Goal: Task Accomplishment & Management: Manage account settings

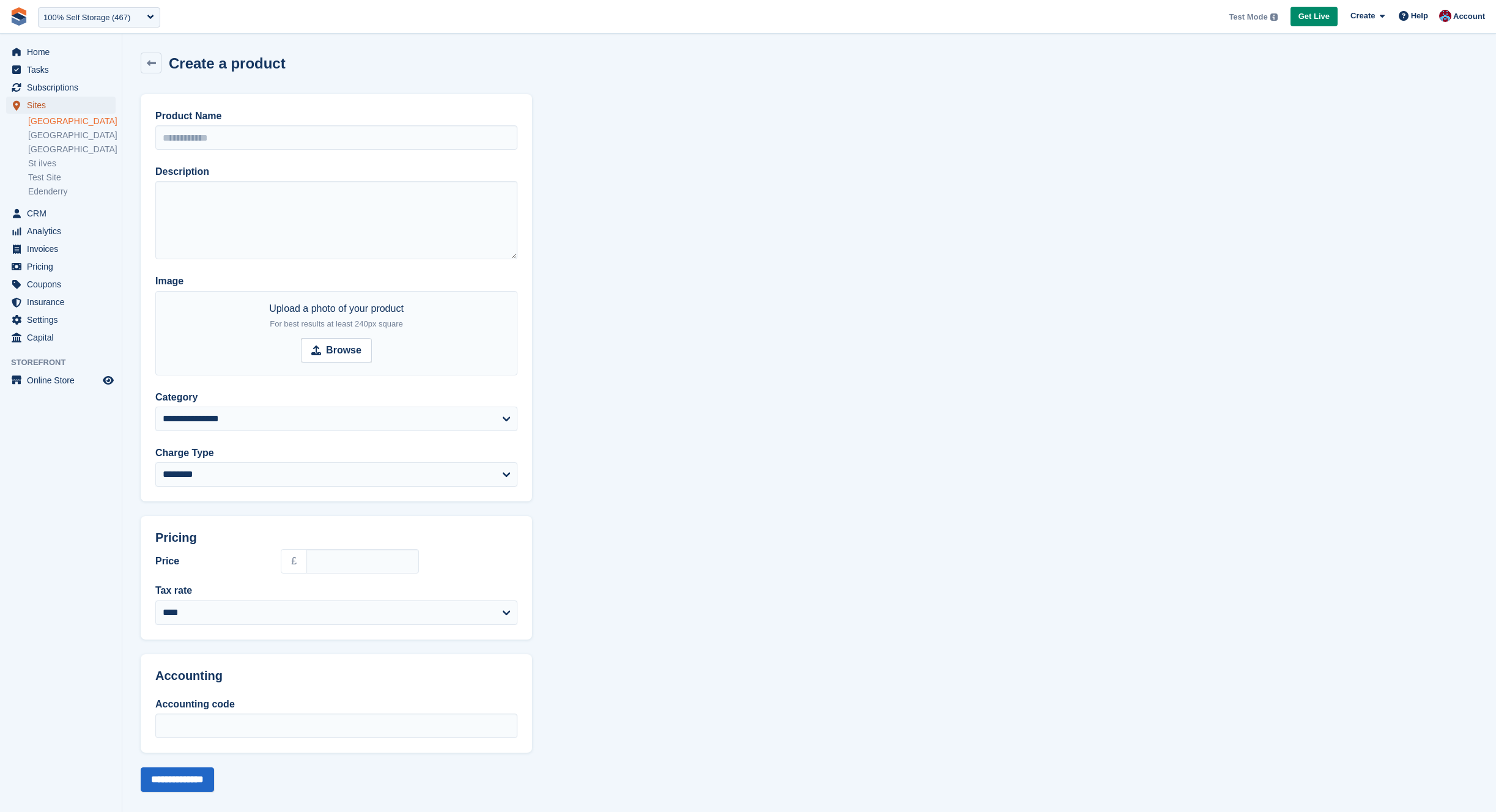
click at [45, 101] on span "Sites" at bounding box center [64, 105] width 73 height 17
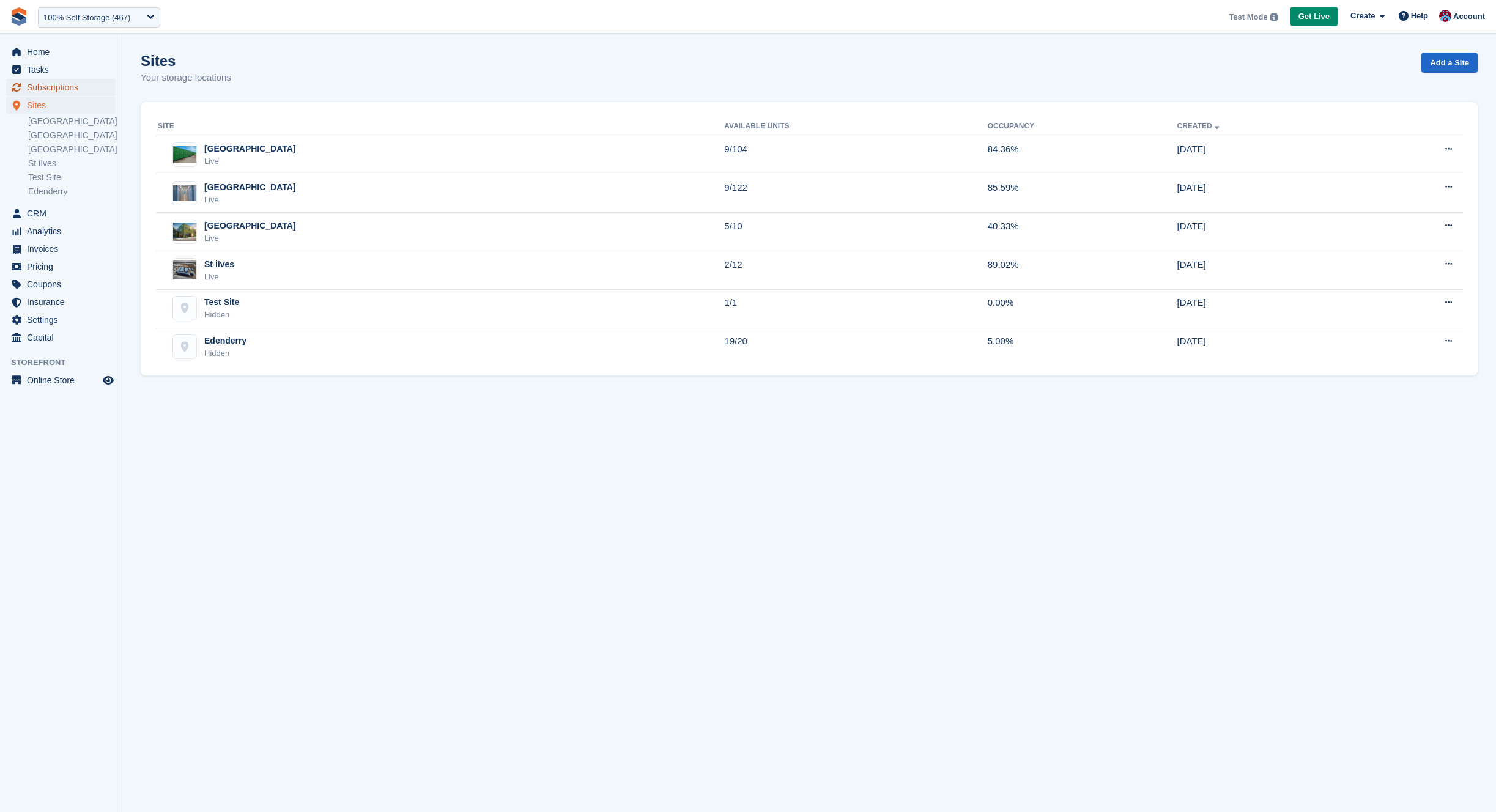
click at [68, 92] on span "Subscriptions" at bounding box center [64, 87] width 73 height 17
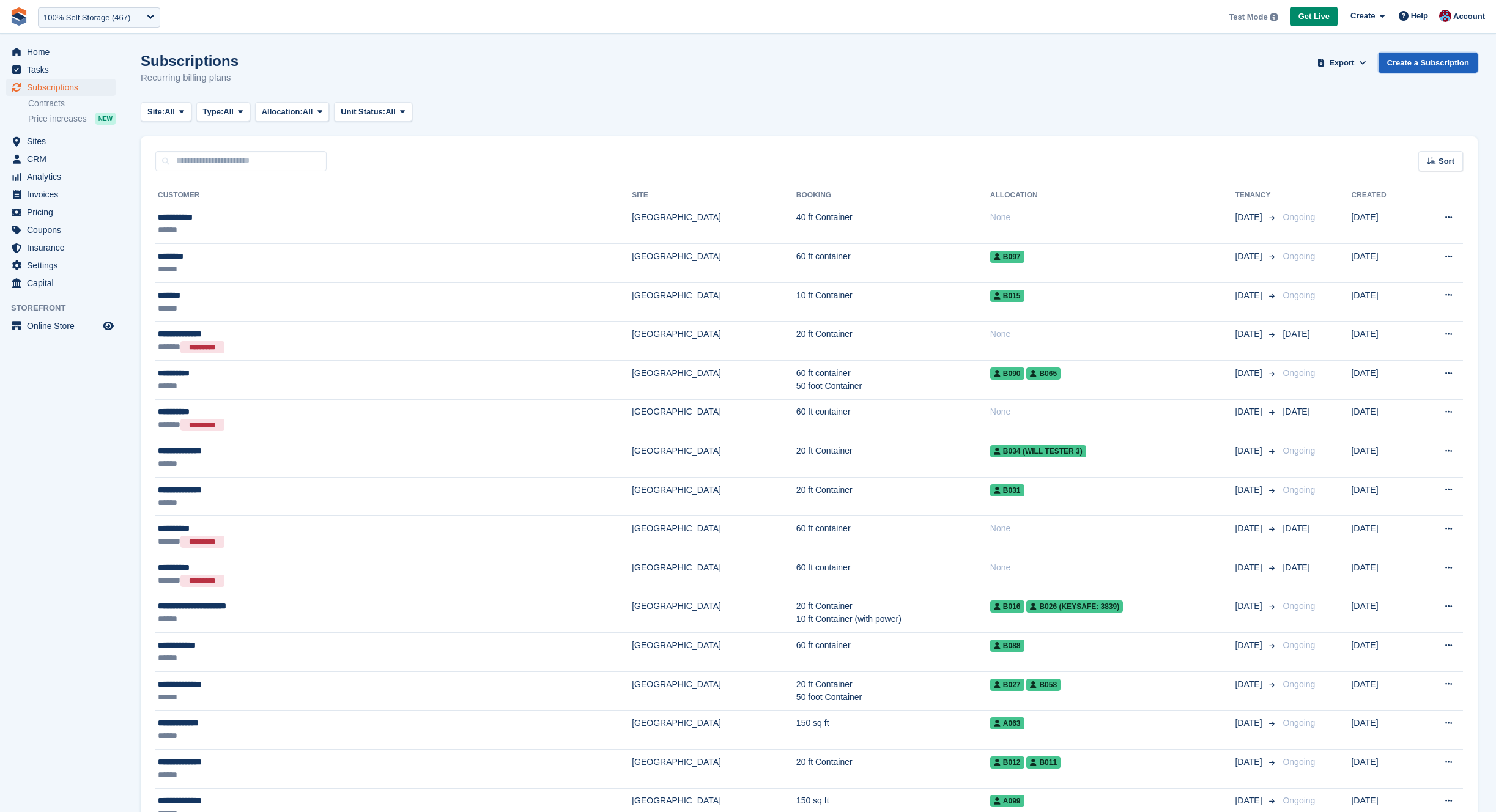
click at [1438, 62] on link "Create a Subscription" at bounding box center [1428, 63] width 99 height 20
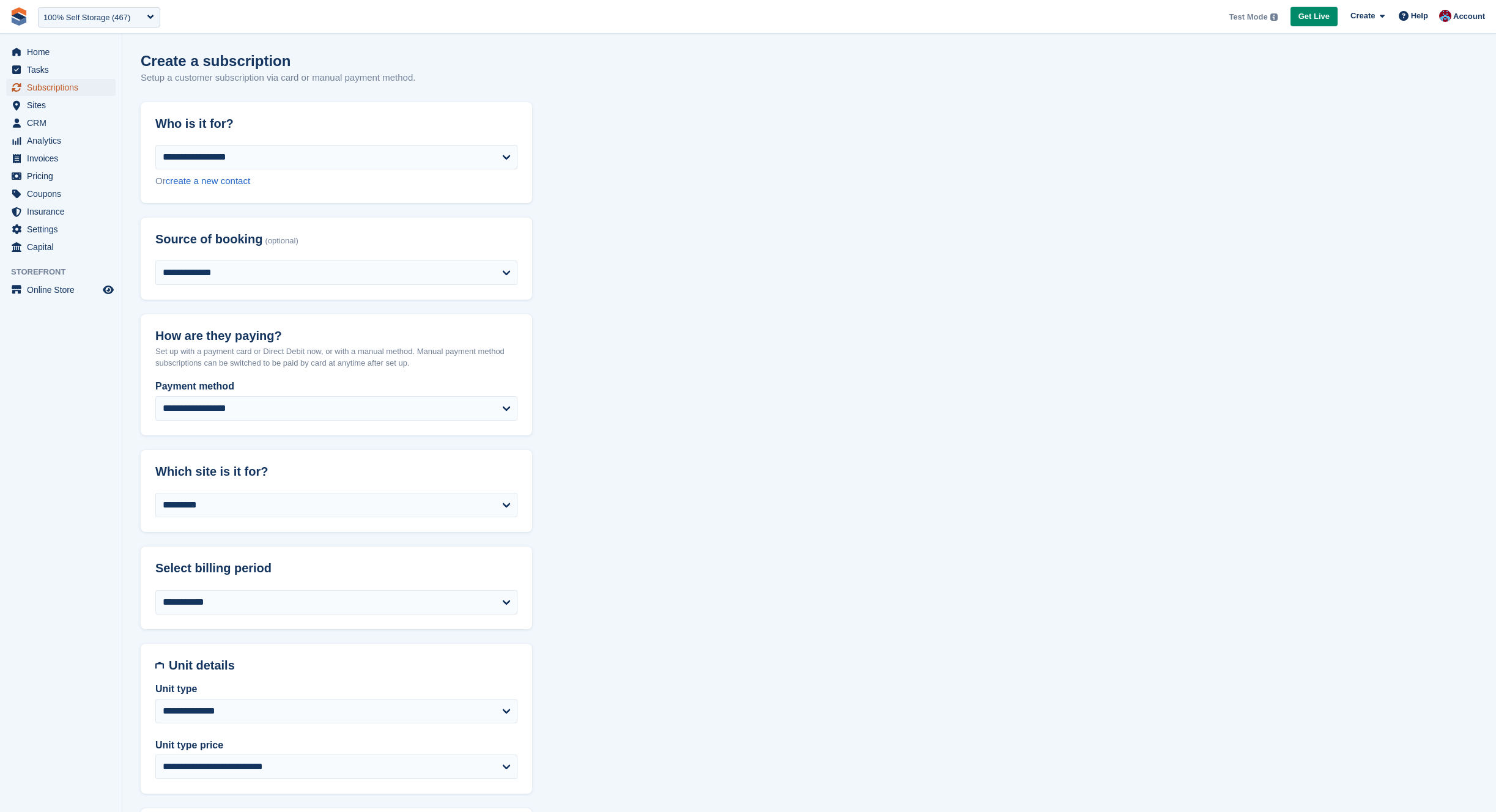
click at [59, 85] on span "Subscriptions" at bounding box center [64, 87] width 73 height 17
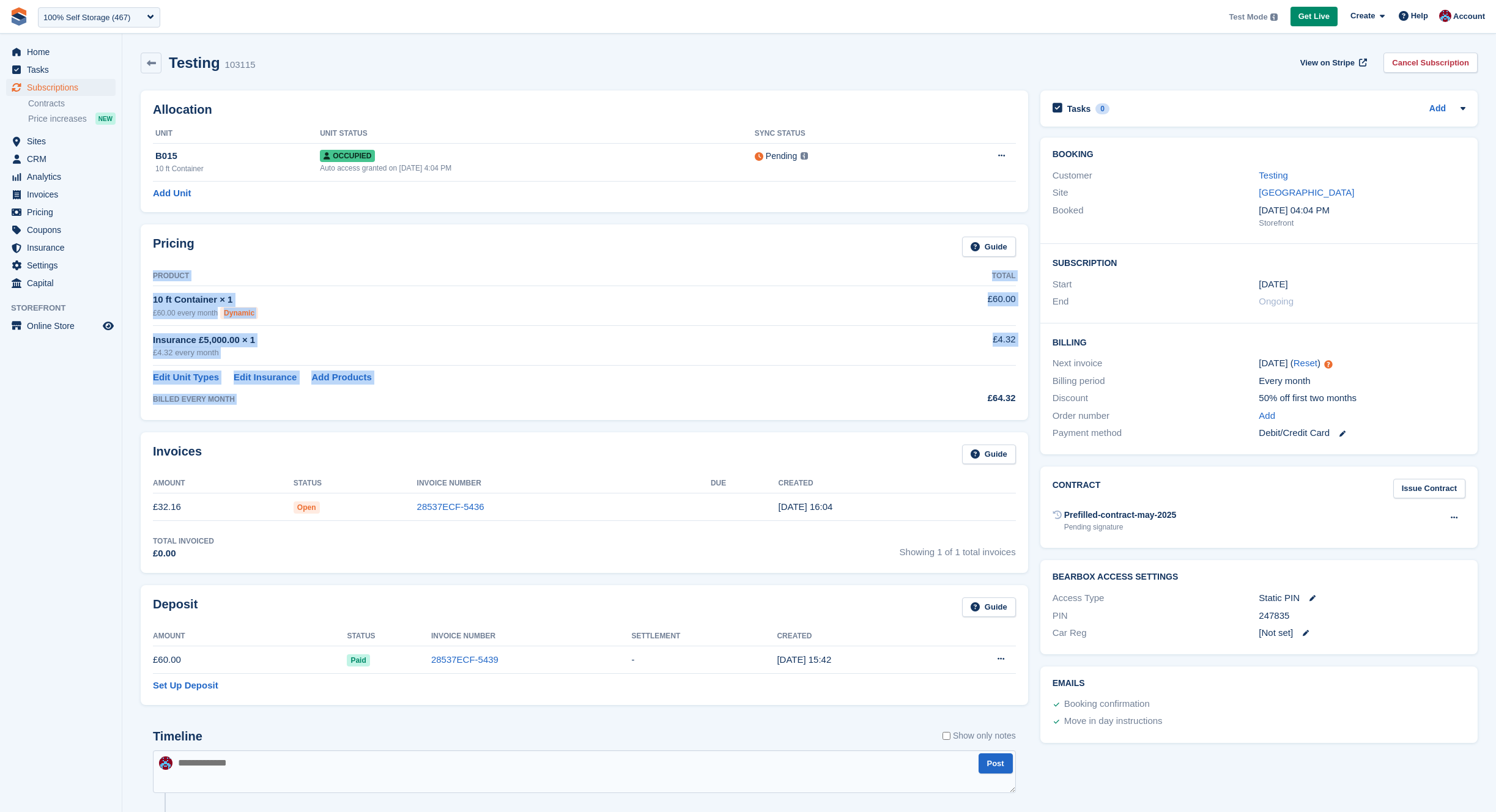
drag, startPoint x: 948, startPoint y: 399, endPoint x: 1018, endPoint y: 398, distance: 70.0
click at [1018, 398] on div "Pricing Guide Product Total 10 ft Container × 1 £60.00 every month Dynamic £60.…" at bounding box center [584, 321] width 887 height 195
click at [1032, 398] on div "Pricing Guide Product Total 10 ft Container × 1 £60.00 every month Dynamic £60.…" at bounding box center [584, 322] width 900 height 207
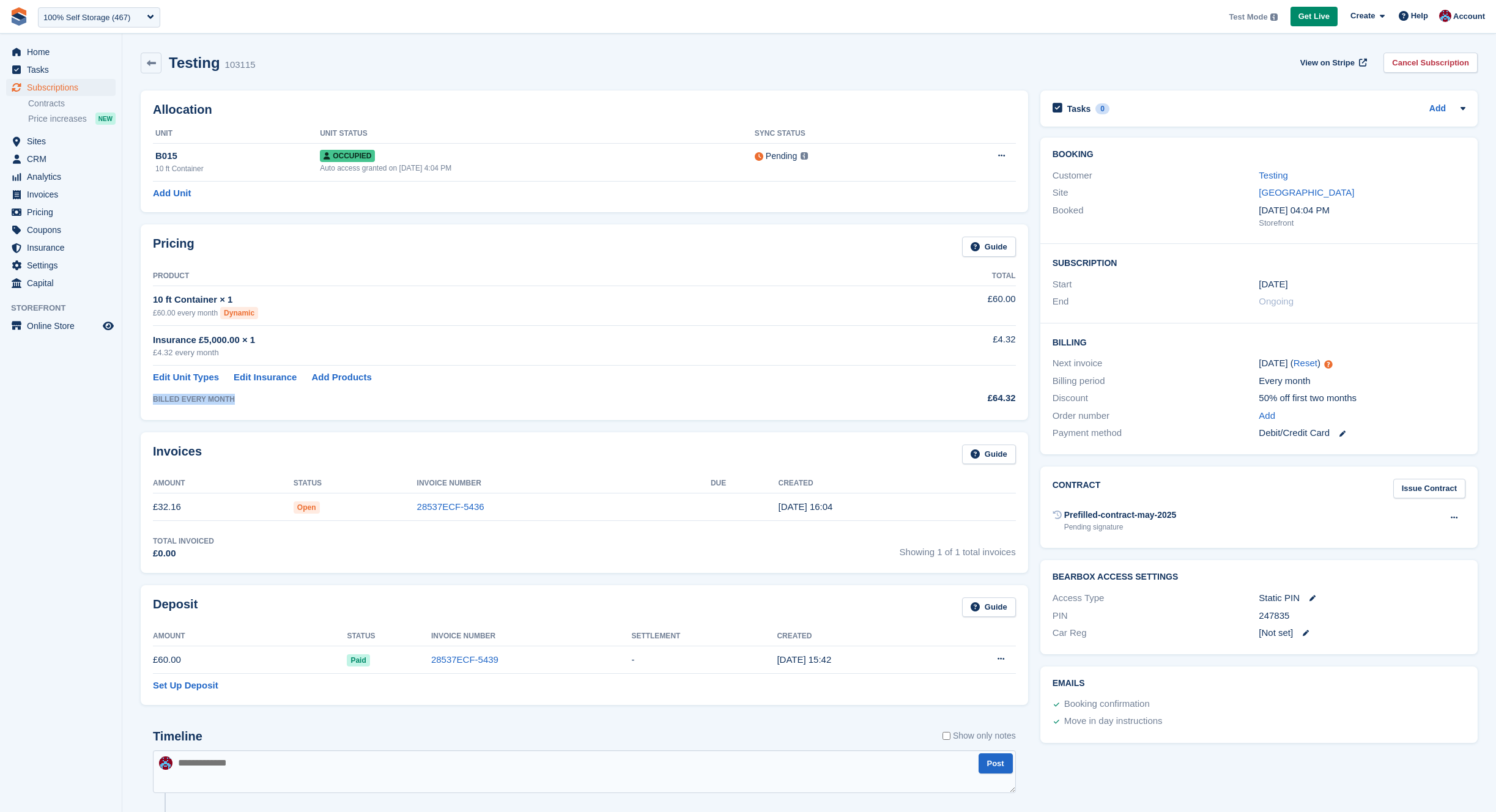
drag, startPoint x: 154, startPoint y: 398, endPoint x: 249, endPoint y: 406, distance: 95.3
click at [249, 406] on td "BILLED EVERY MONTH" at bounding box center [535, 396] width 764 height 24
click at [254, 405] on div "BILLED EVERY MONTH" at bounding box center [535, 399] width 764 height 11
drag, startPoint x: 156, startPoint y: 401, endPoint x: 229, endPoint y: 401, distance: 73.0
click at [229, 401] on div "BILLED EVERY MONTH" at bounding box center [535, 399] width 764 height 11
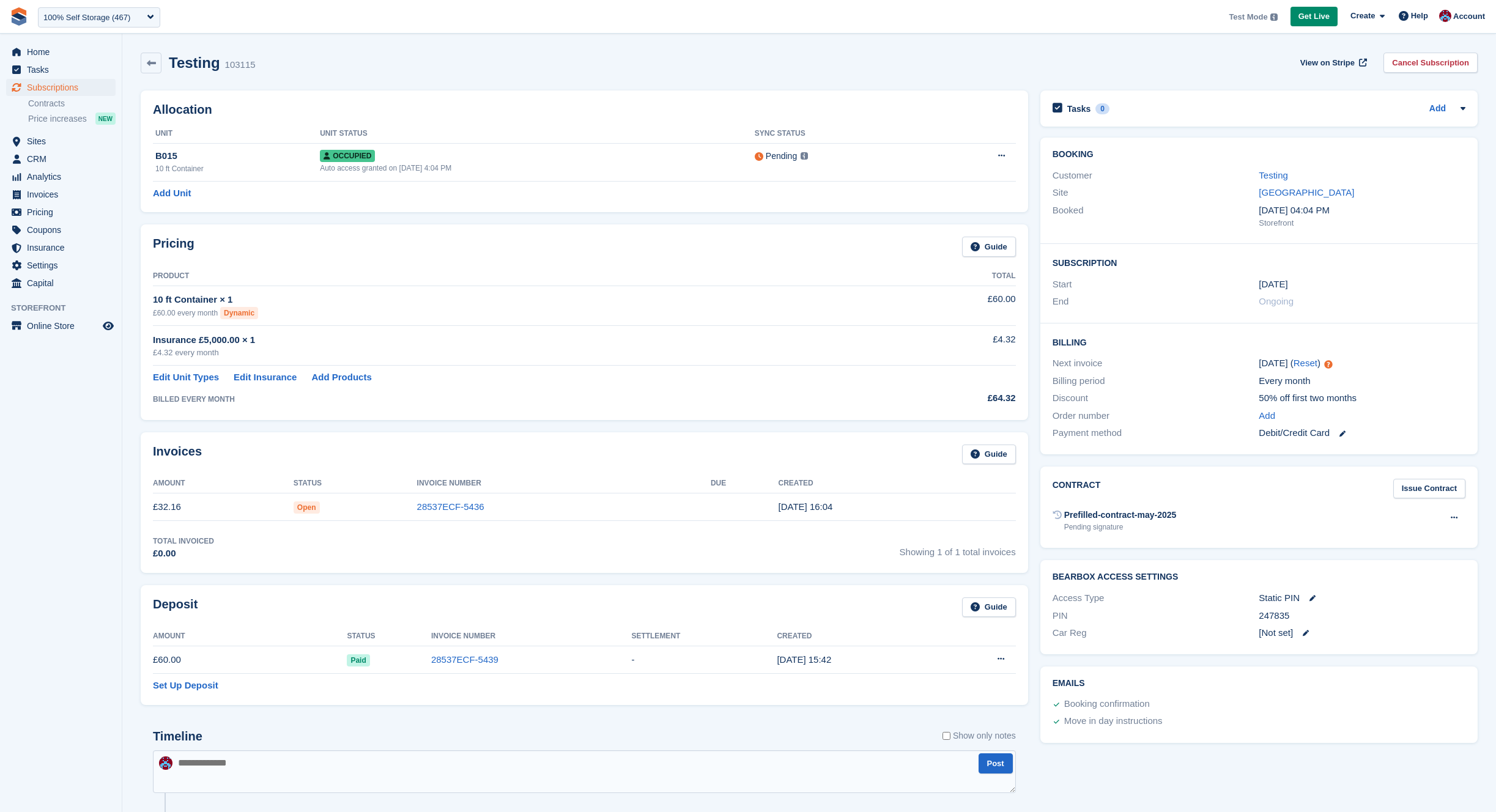
click at [247, 401] on div "BILLED EVERY MONTH" at bounding box center [535, 399] width 764 height 11
drag, startPoint x: 247, startPoint y: 401, endPoint x: 154, endPoint y: 402, distance: 93.0
click at [154, 402] on div "BILLED EVERY MONTH" at bounding box center [535, 399] width 764 height 11
click at [153, 400] on div "Pricing Guide Product Total 10 ft Container × 1 £60.00 every month Dynamic £60.…" at bounding box center [584, 321] width 887 height 195
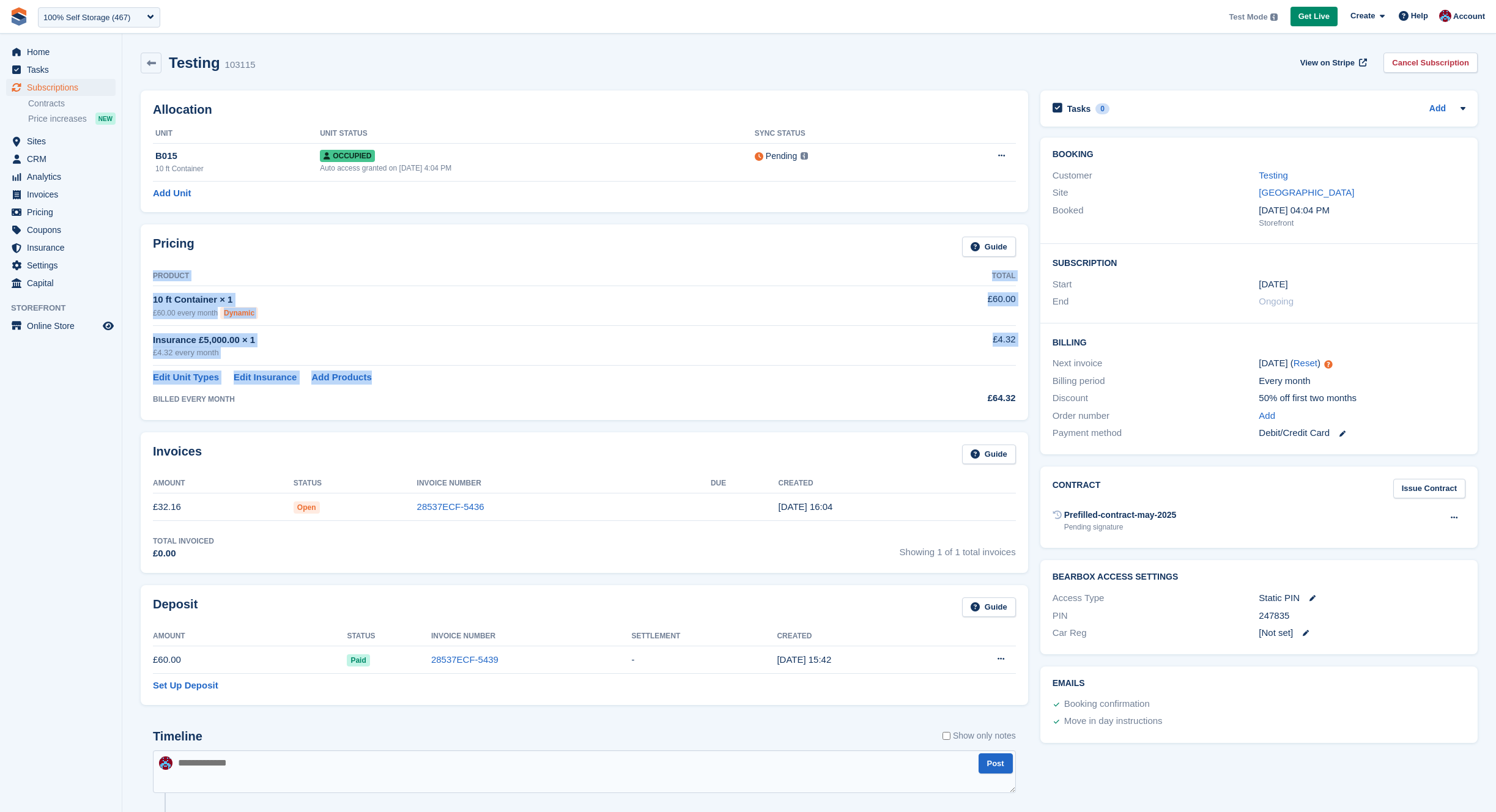
click at [153, 398] on div "BILLED EVERY MONTH" at bounding box center [535, 399] width 764 height 11
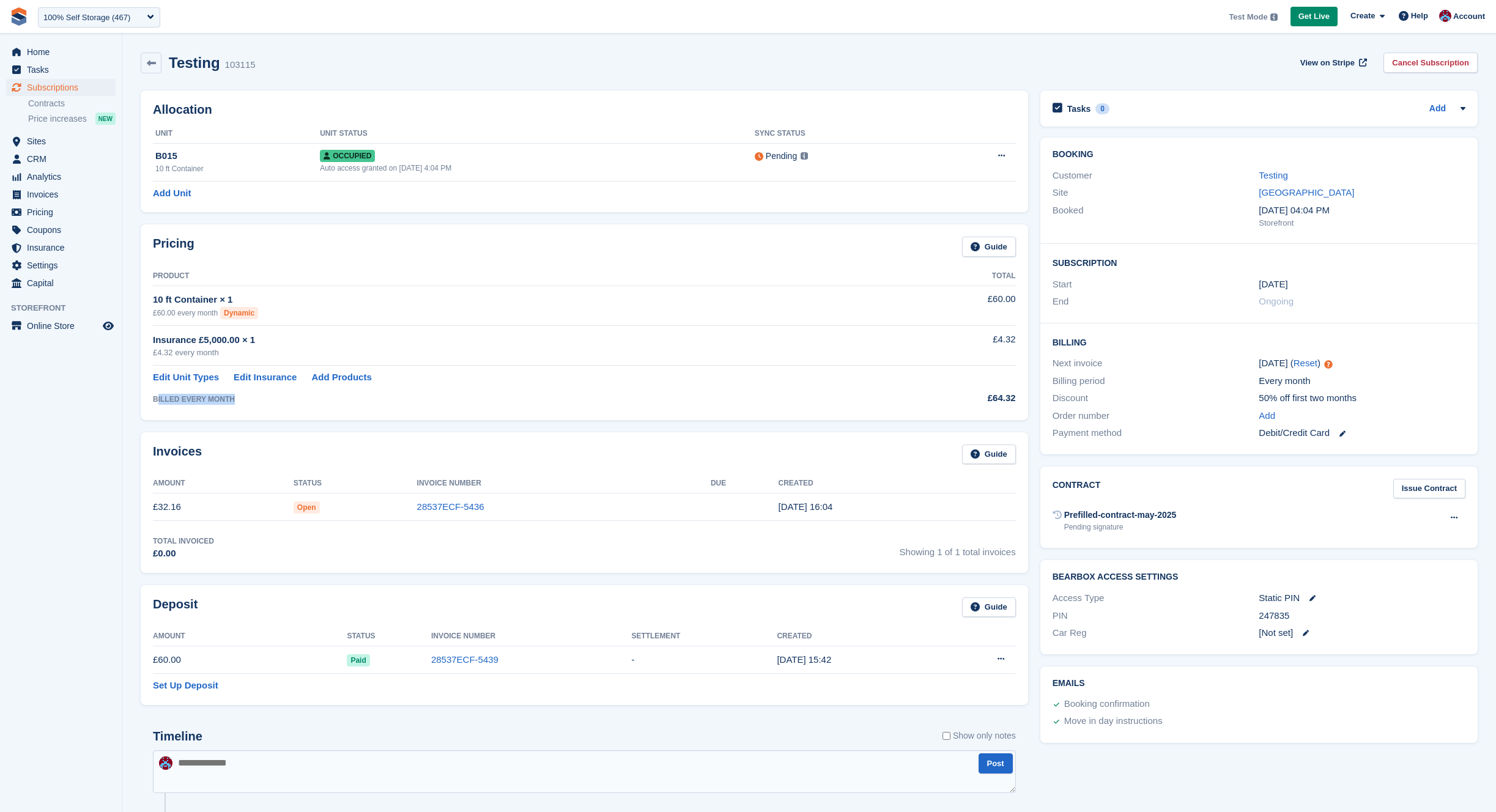
drag, startPoint x: 156, startPoint y: 398, endPoint x: 240, endPoint y: 398, distance: 84.0
click at [240, 398] on div "BILLED EVERY MONTH" at bounding box center [535, 399] width 764 height 11
click at [249, 397] on div "BILLED EVERY MONTH" at bounding box center [535, 399] width 764 height 11
drag, startPoint x: 233, startPoint y: 401, endPoint x: 153, endPoint y: 402, distance: 80.0
click at [153, 402] on div "BILLED EVERY MONTH" at bounding box center [535, 399] width 764 height 11
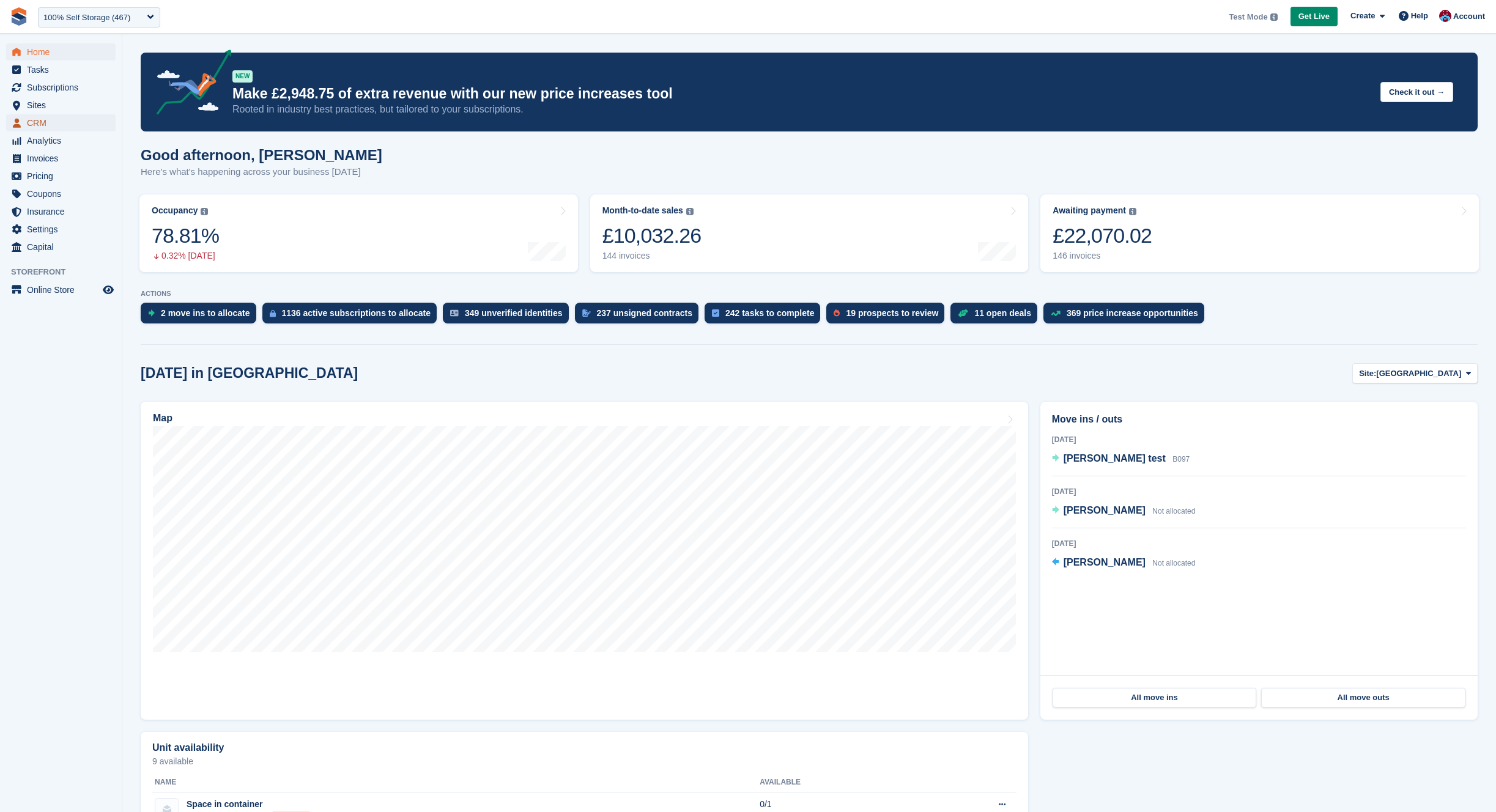
click at [36, 119] on span "CRM" at bounding box center [64, 122] width 73 height 17
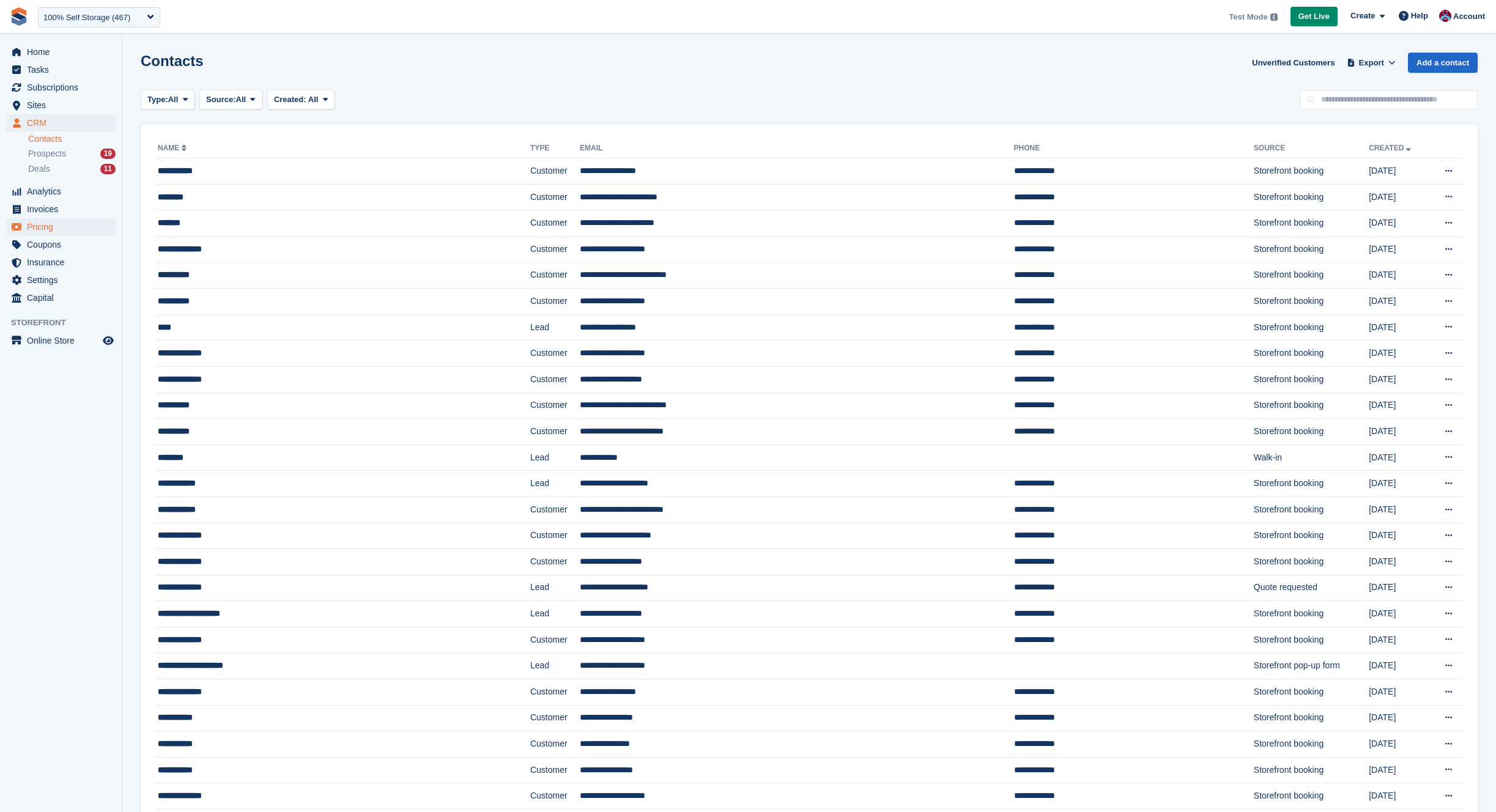
scroll to position [3, 0]
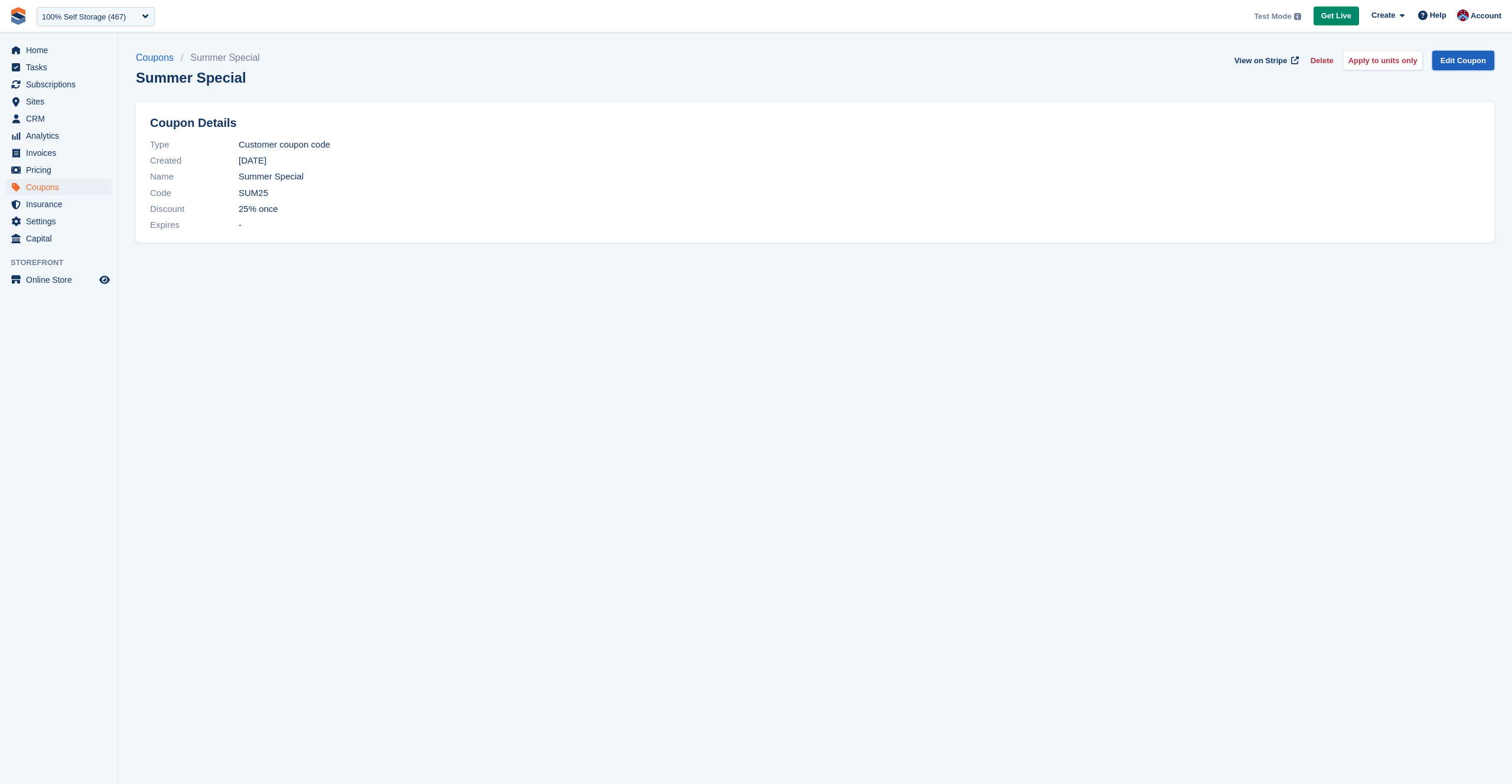
click at [1451, 66] on link "Edit Coupon" at bounding box center [1462, 61] width 62 height 20
